Goal: Transaction & Acquisition: Purchase product/service

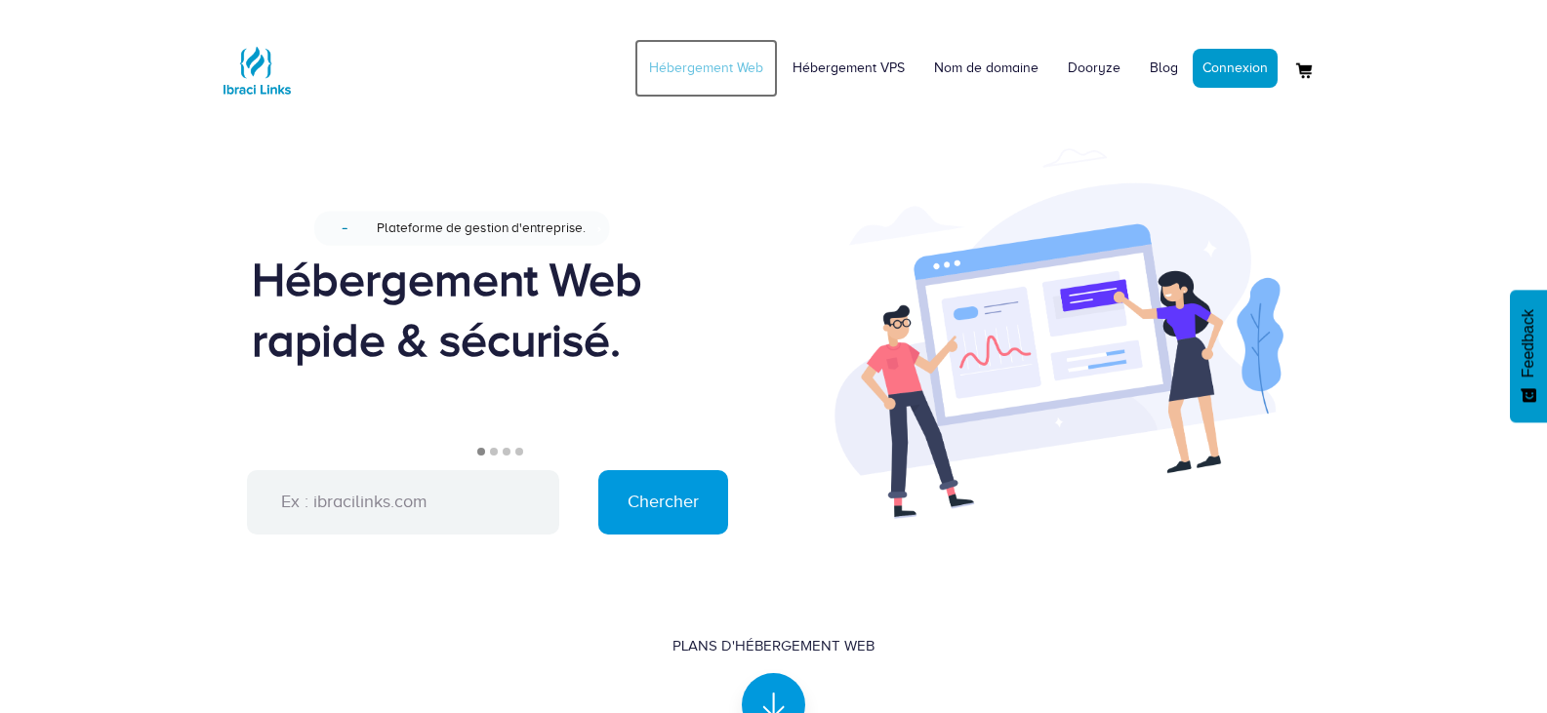
click at [676, 63] on link "Hébergement Web" at bounding box center [705, 68] width 143 height 59
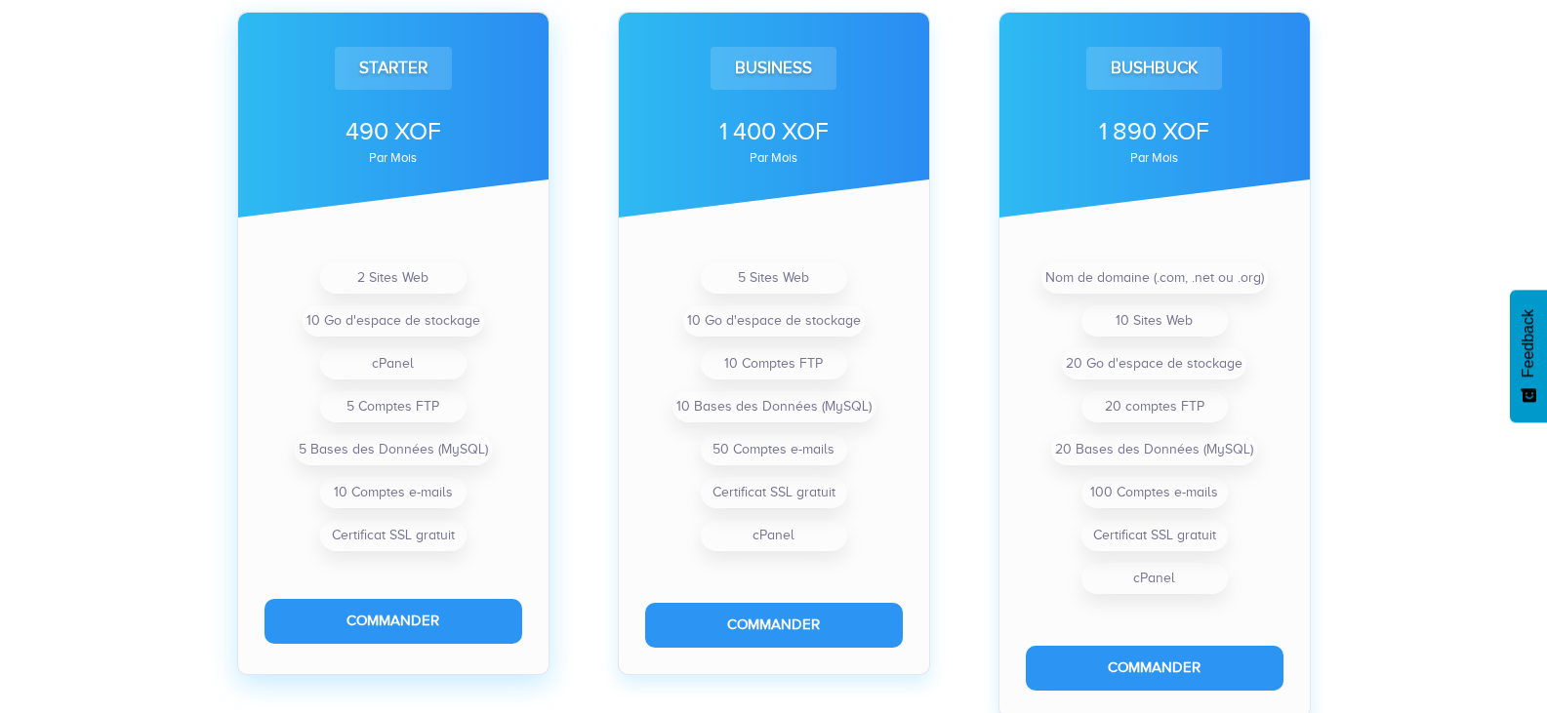
scroll to position [781, 0]
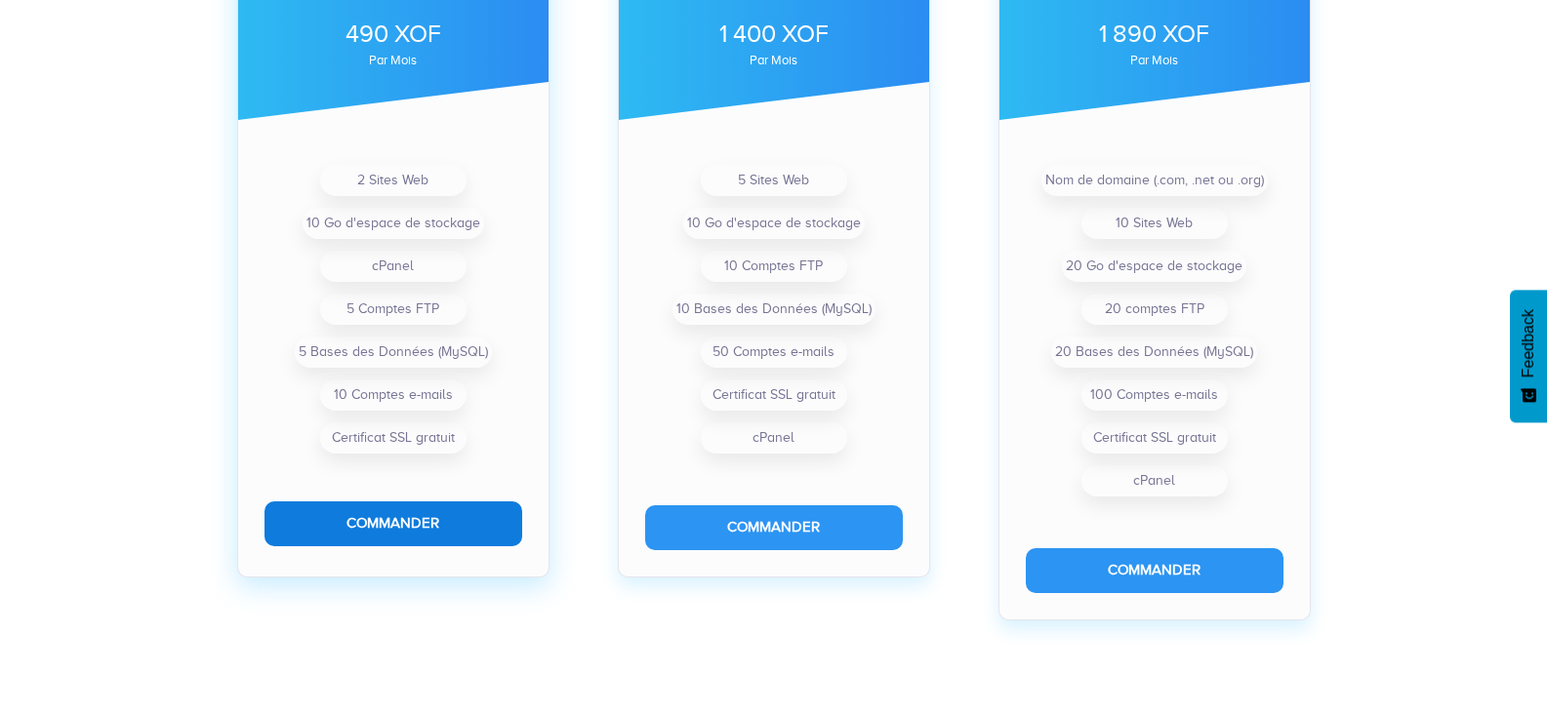
click at [428, 526] on button "Commander" at bounding box center [393, 524] width 258 height 44
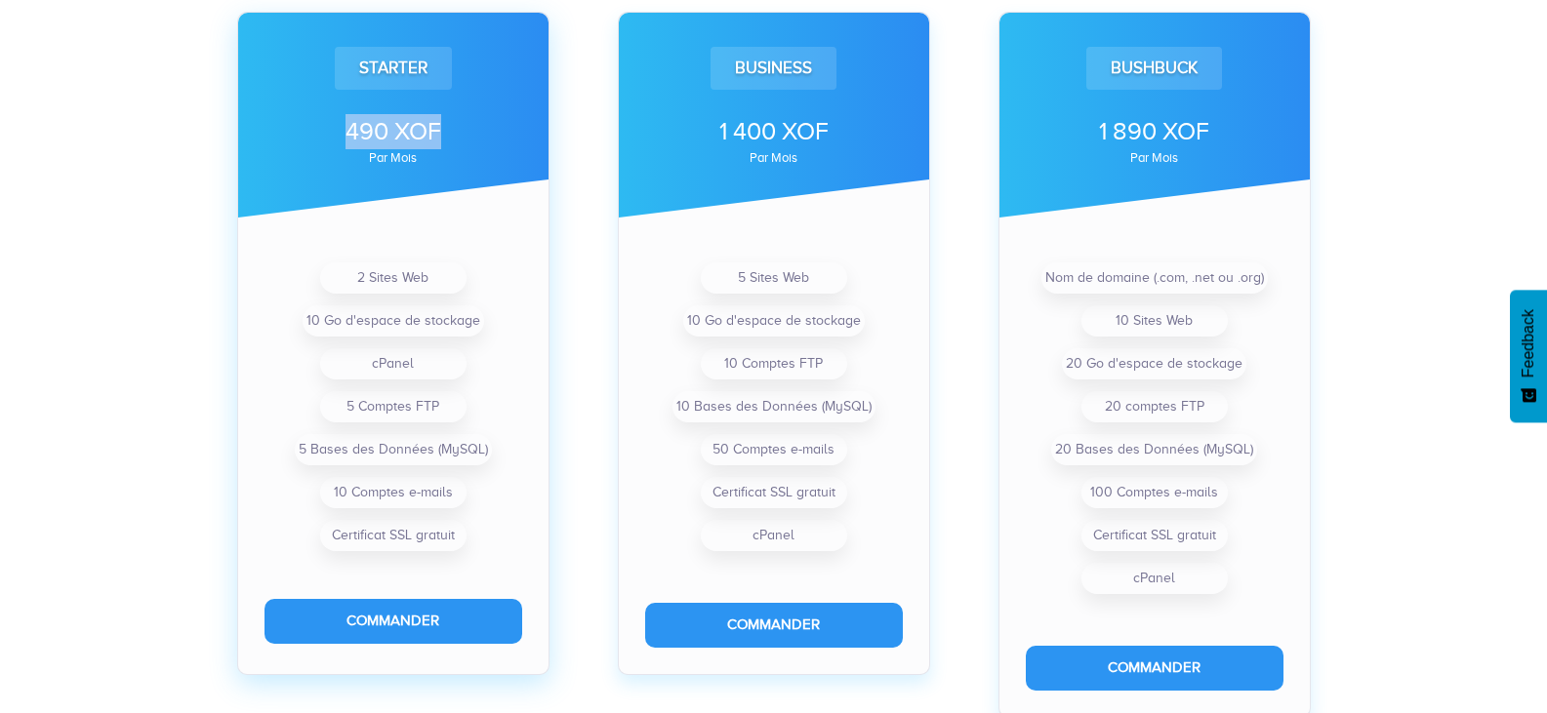
drag, startPoint x: 336, startPoint y: 123, endPoint x: 441, endPoint y: 133, distance: 105.8
click at [441, 133] on div "490 XOF" at bounding box center [393, 131] width 258 height 35
drag, startPoint x: 366, startPoint y: 151, endPoint x: 418, endPoint y: 155, distance: 51.9
click at [418, 155] on div "490 XOF par mois" at bounding box center [393, 139] width 258 height 50
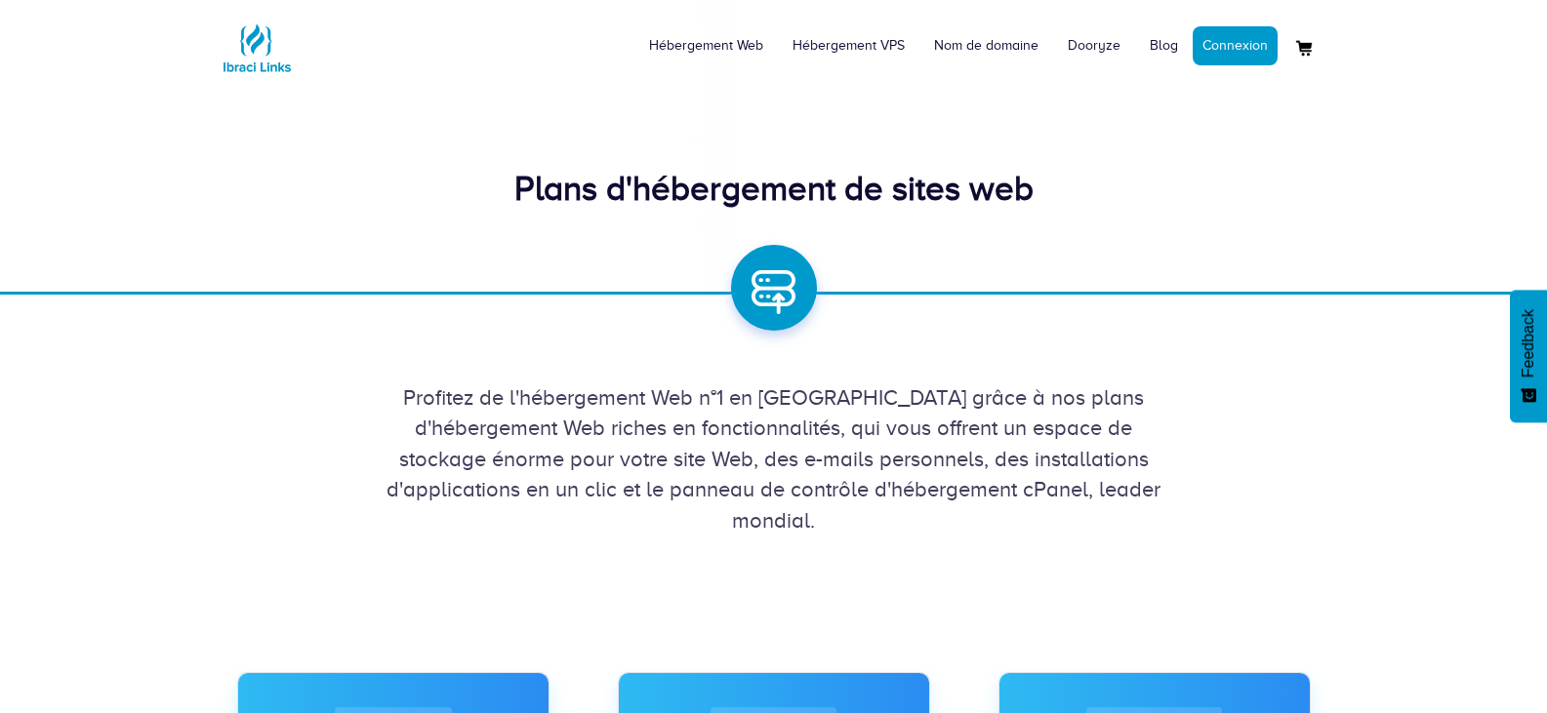
scroll to position [0, 0]
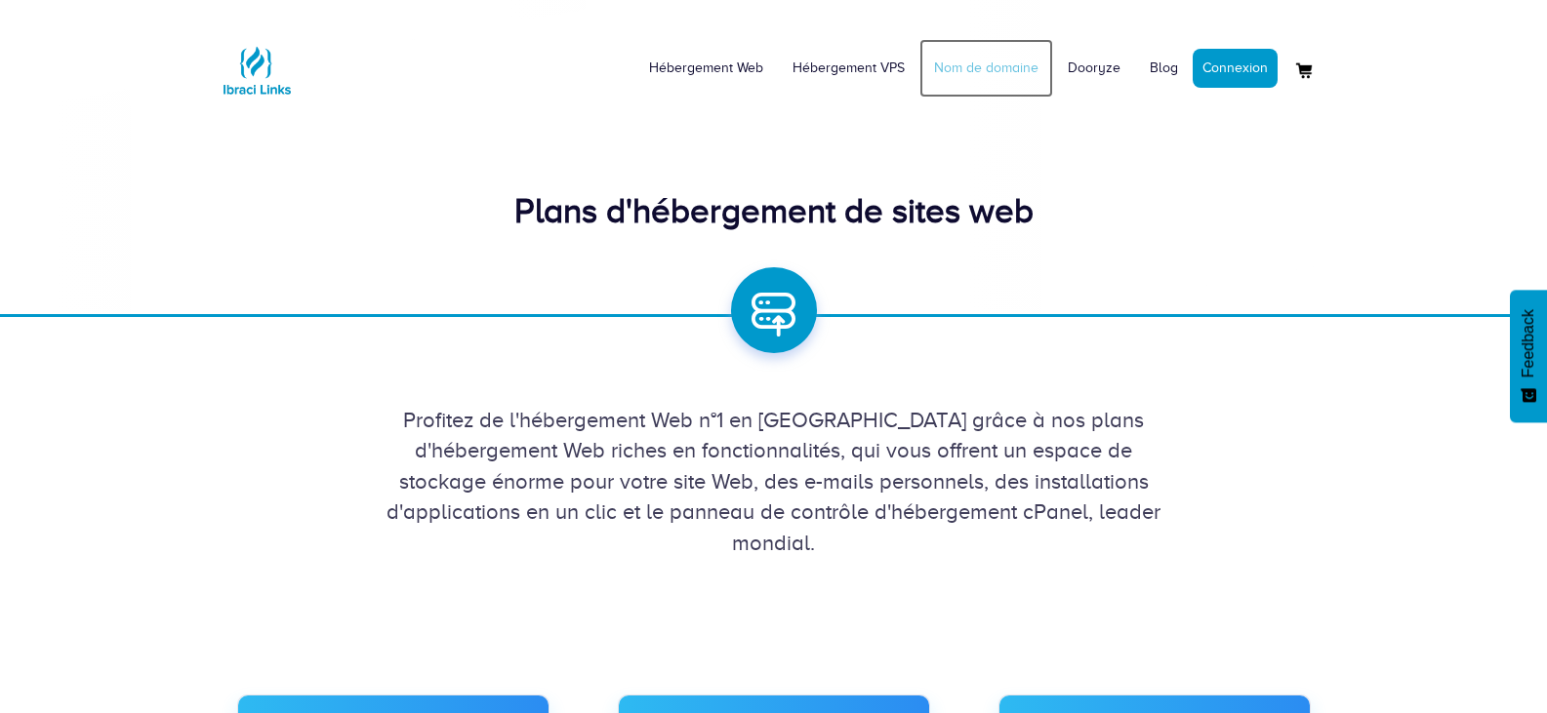
click at [1000, 58] on link "Nom de domaine" at bounding box center [986, 68] width 134 height 59
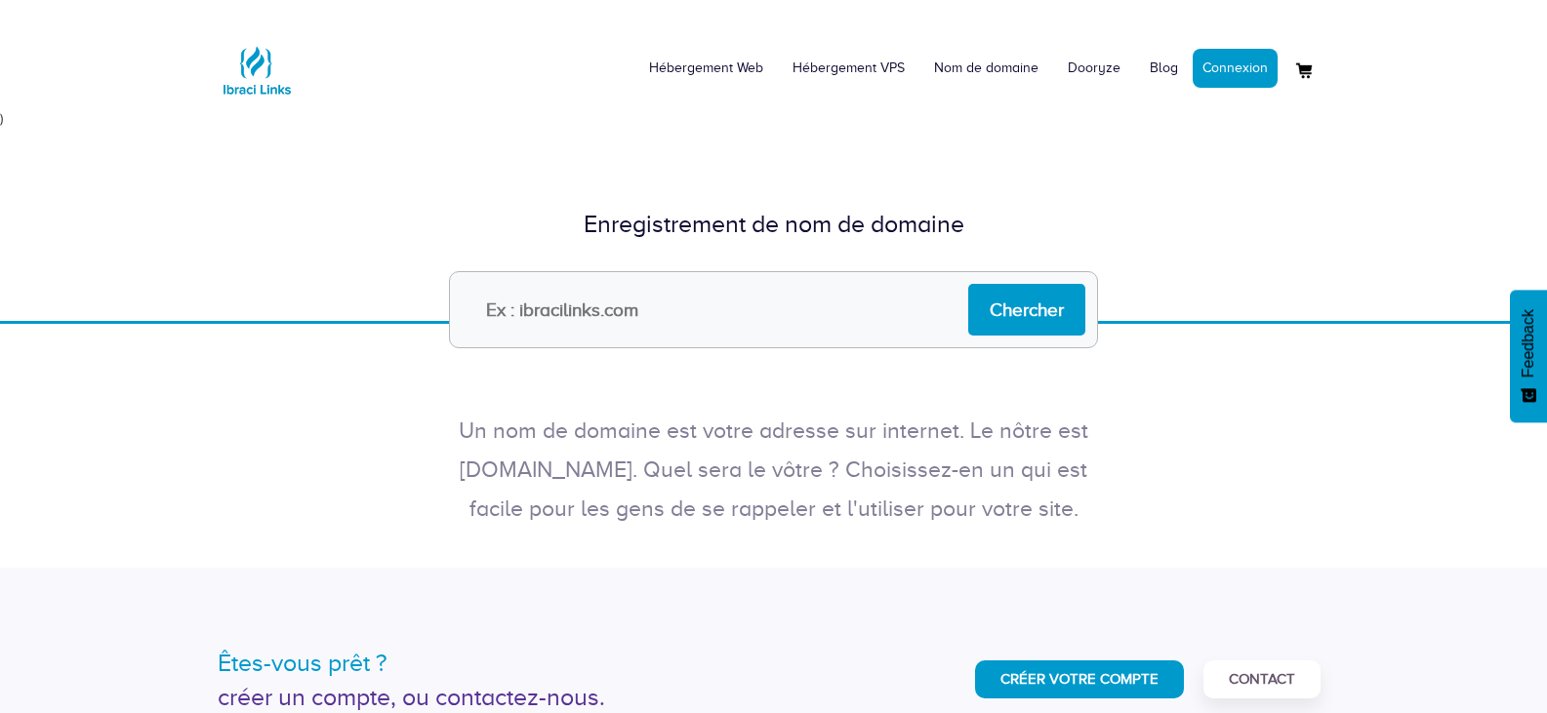
click at [756, 333] on input "text" at bounding box center [773, 309] width 649 height 77
type input "[DOMAIN_NAME]"
click at [1034, 310] on input "Chercher" at bounding box center [1026, 310] width 117 height 52
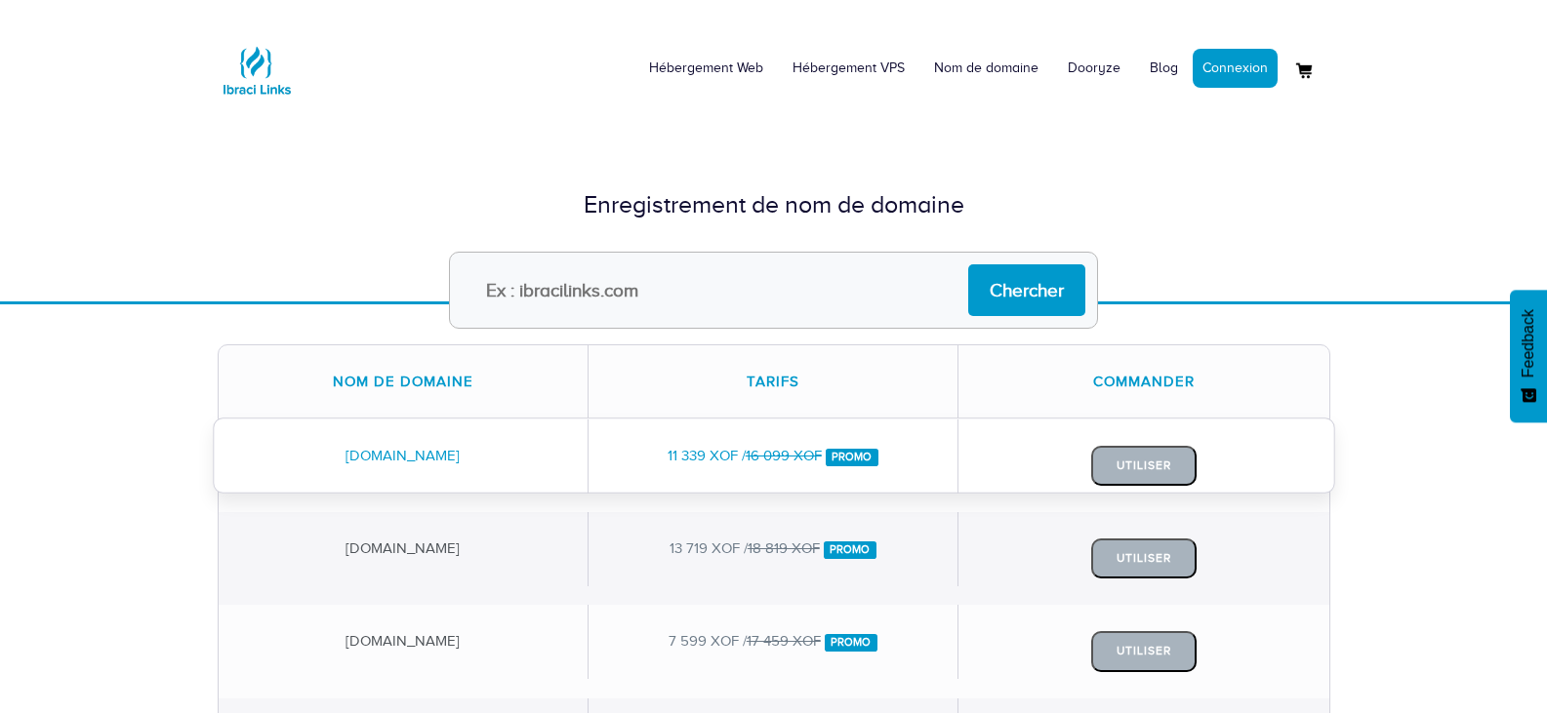
drag, startPoint x: 663, startPoint y: 454, endPoint x: 739, endPoint y: 460, distance: 76.3
click at [738, 460] on div "11 339 XOF / 16 099 XOF Promo" at bounding box center [773, 456] width 370 height 73
